Goal: Browse casually

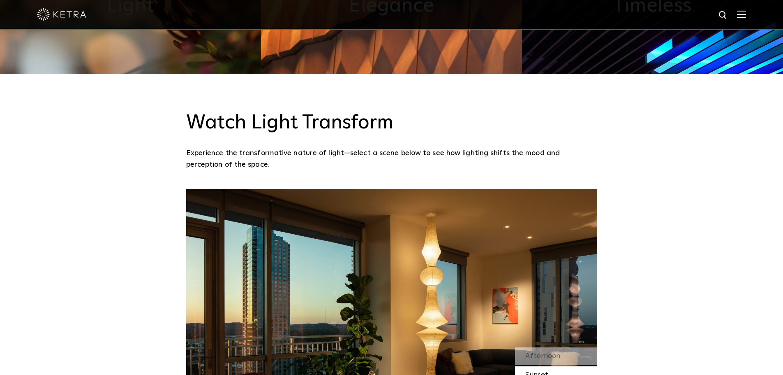
scroll to position [699, 0]
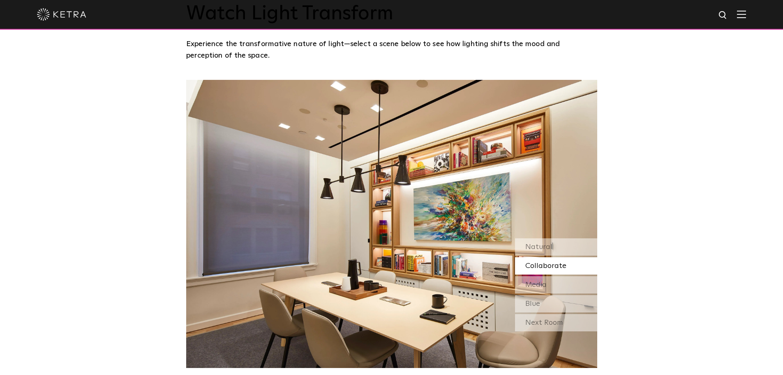
click at [547, 267] on span "Collaborate" at bounding box center [546, 265] width 41 height 7
click at [542, 247] on span "Natural" at bounding box center [539, 246] width 27 height 7
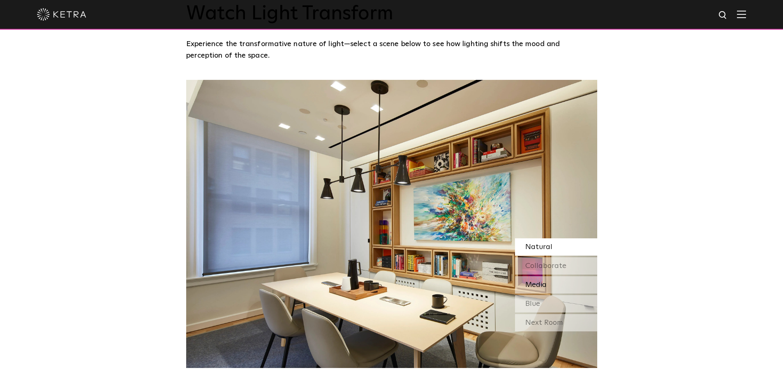
click at [543, 288] on span "Media" at bounding box center [536, 284] width 21 height 7
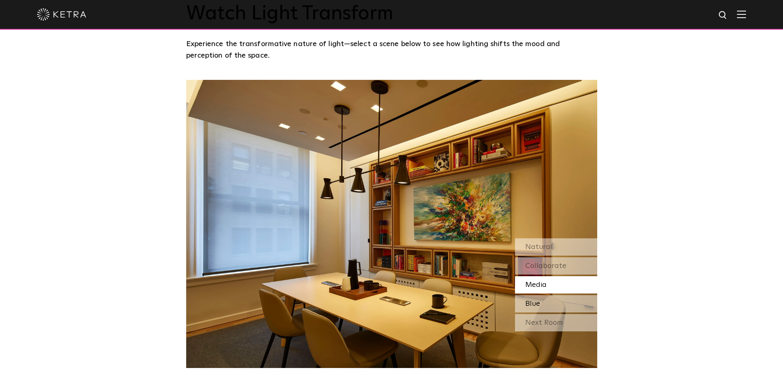
click at [539, 303] on span "Blue" at bounding box center [533, 303] width 15 height 7
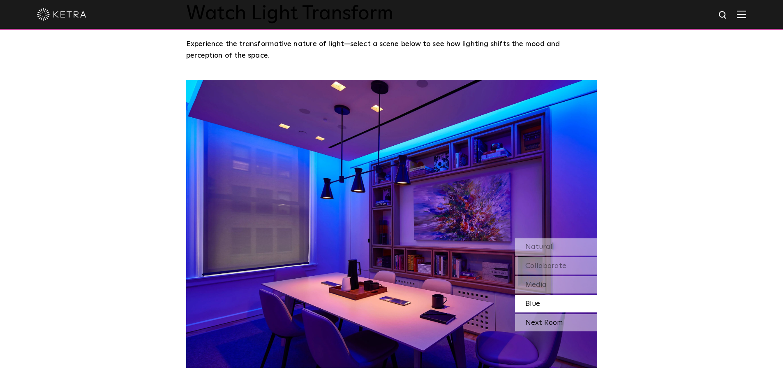
click at [543, 320] on div "Next Room" at bounding box center [556, 322] width 82 height 17
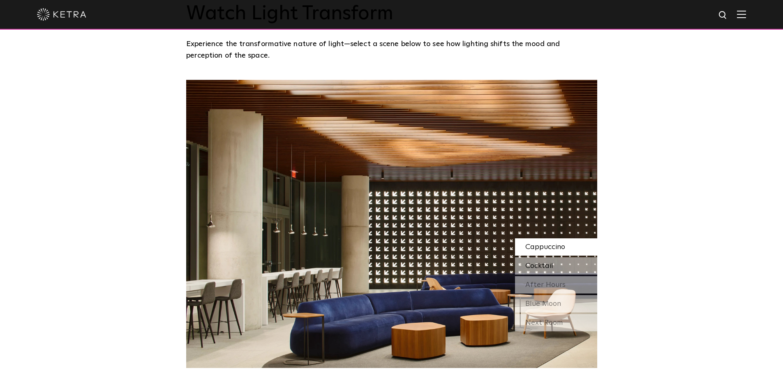
click at [547, 264] on span "Cocktail" at bounding box center [540, 265] width 28 height 7
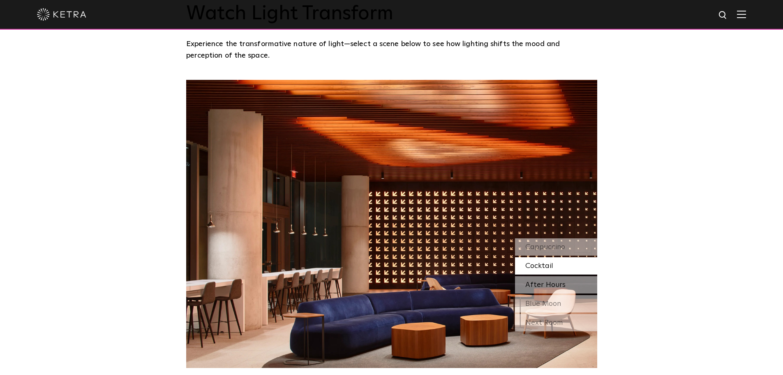
click at [542, 283] on span "After Hours" at bounding box center [546, 284] width 40 height 7
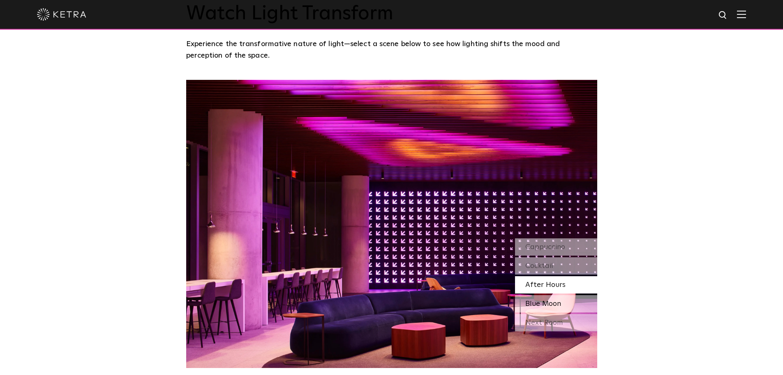
click at [539, 303] on span "Blue Moon" at bounding box center [544, 303] width 36 height 7
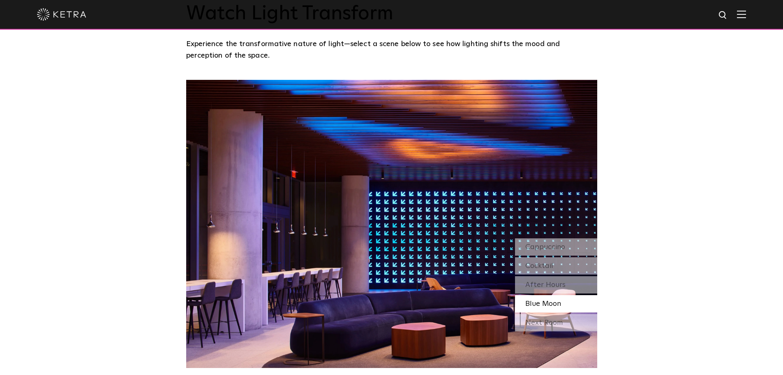
click at [537, 320] on div "Next Room" at bounding box center [556, 322] width 82 height 17
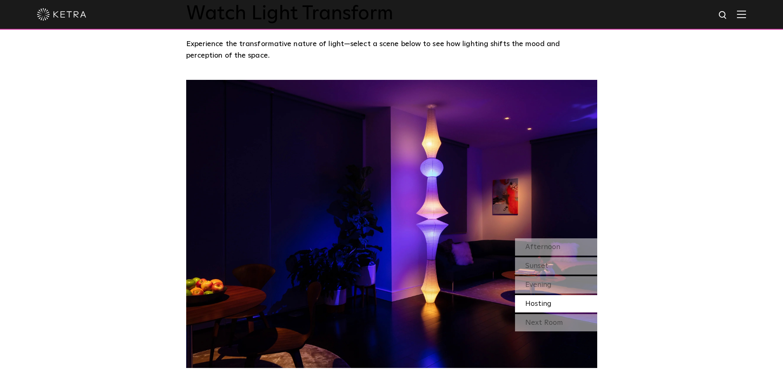
click at [672, 162] on div "Watch Light Transform Experience the transformative nature of light—select a sc…" at bounding box center [391, 166] width 783 height 403
